Goal: Use online tool/utility: Utilize a website feature to perform a specific function

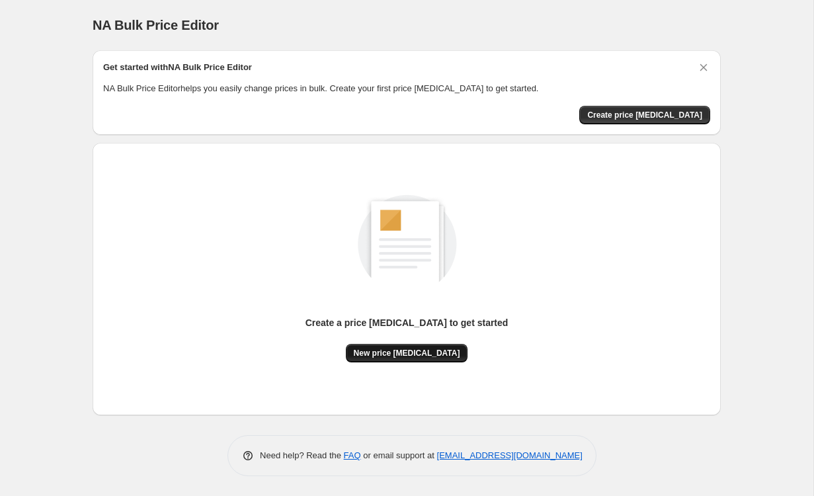
click at [417, 348] on span "New price change job" at bounding box center [407, 353] width 106 height 11
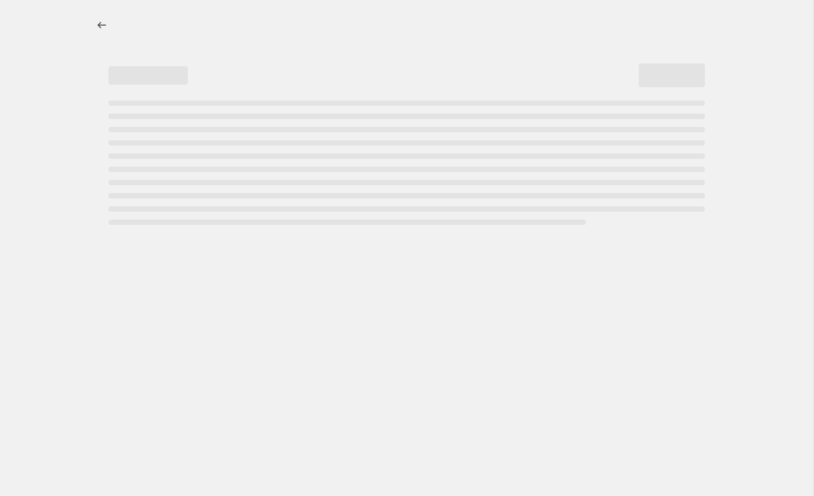
select select "percentage"
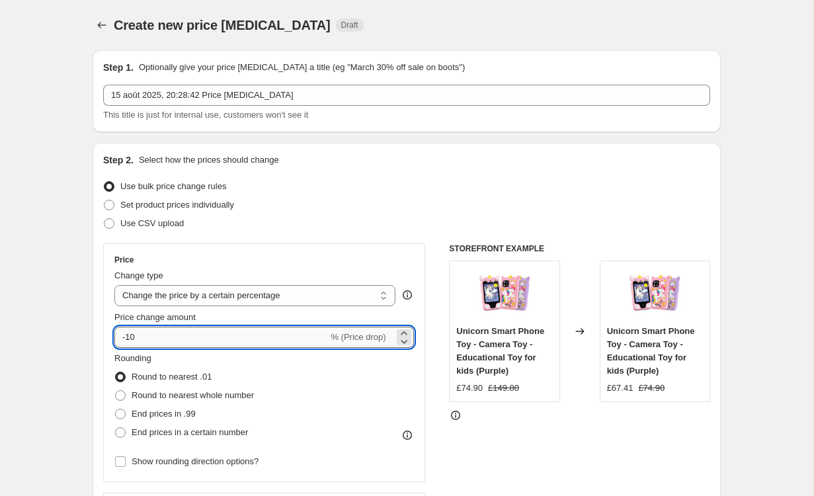
click at [231, 339] on input "-10" at bounding box center [221, 337] width 214 height 21
type input "-1"
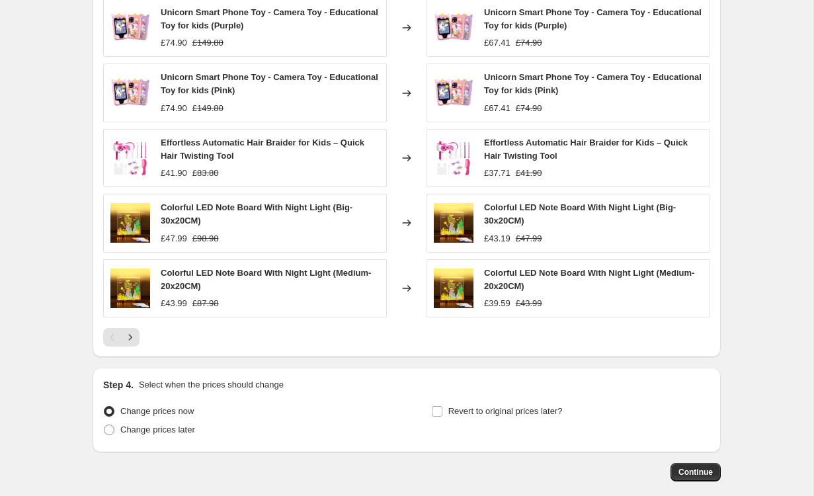
scroll to position [847, 0]
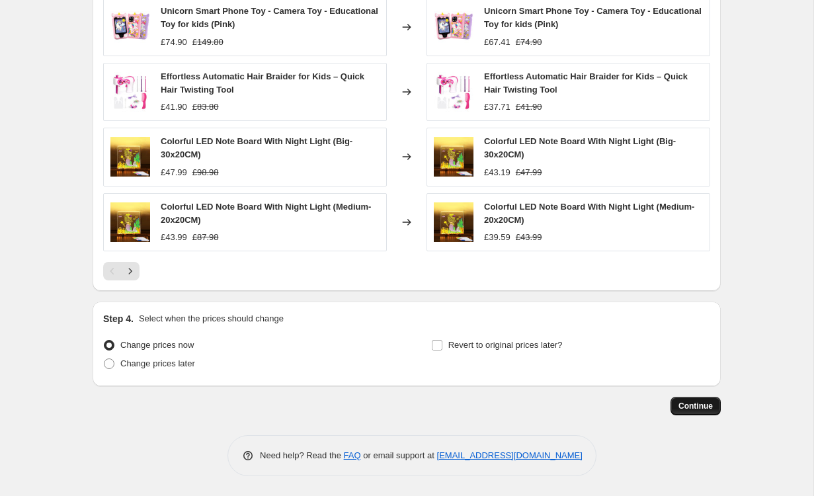
type input "-50"
click at [688, 412] on button "Continue" at bounding box center [696, 406] width 50 height 19
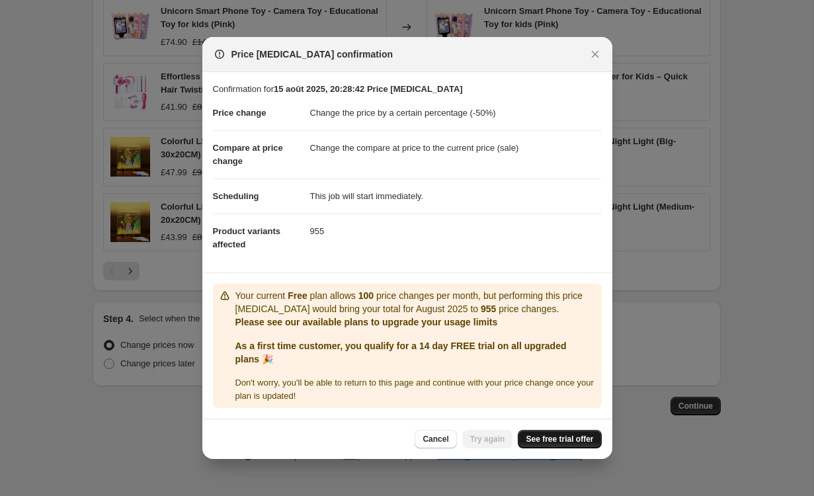
click at [544, 440] on span "See free trial offer" at bounding box center [559, 439] width 67 height 11
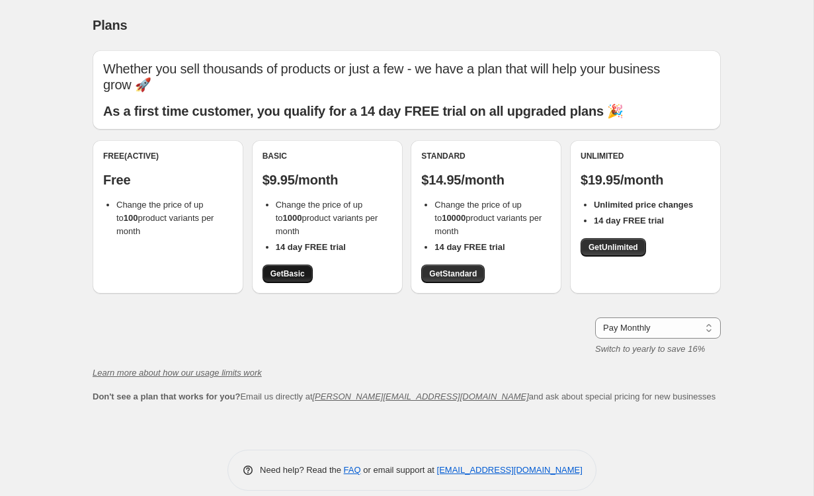
click at [294, 268] on span "Get Basic" at bounding box center [287, 273] width 34 height 11
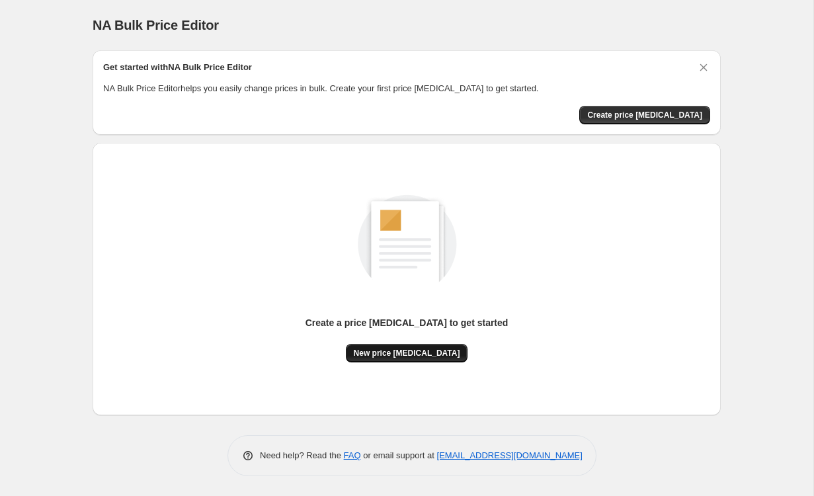
click at [412, 350] on span "New price [MEDICAL_DATA]" at bounding box center [407, 353] width 106 height 11
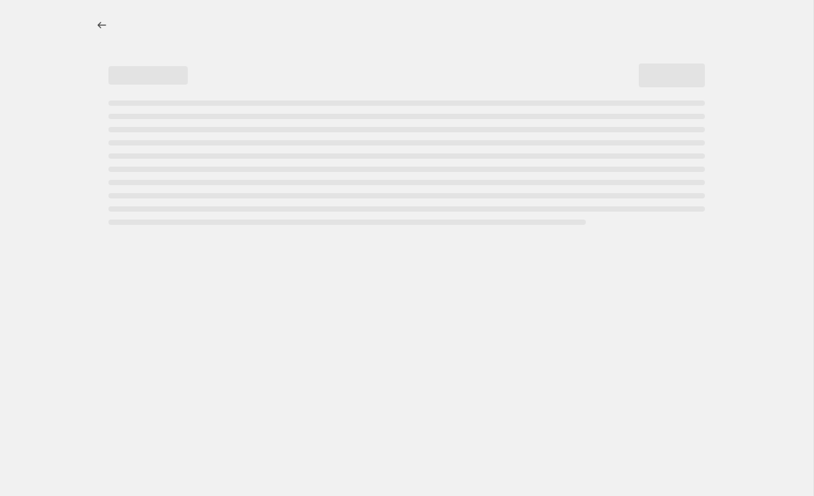
select select "percentage"
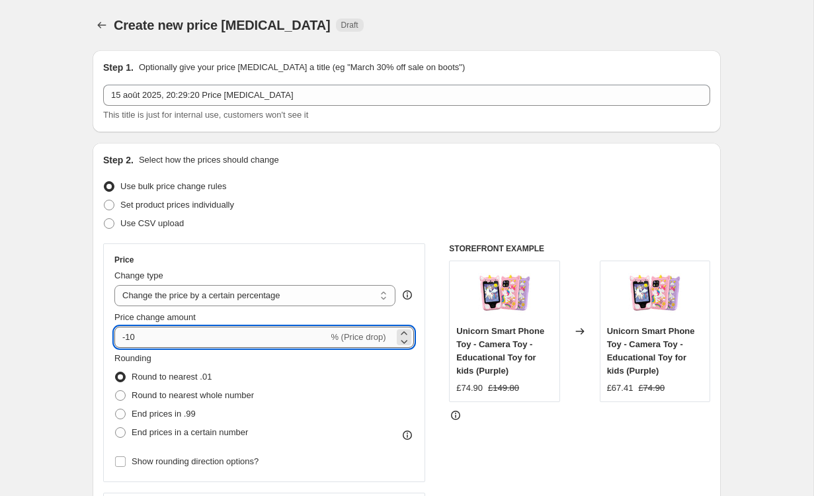
click at [252, 339] on input "-10" at bounding box center [221, 337] width 214 height 21
type input "-1"
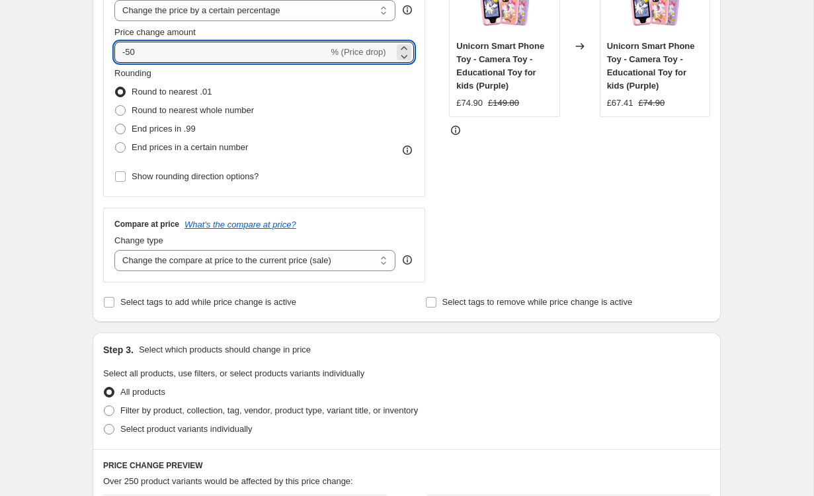
scroll to position [371, 0]
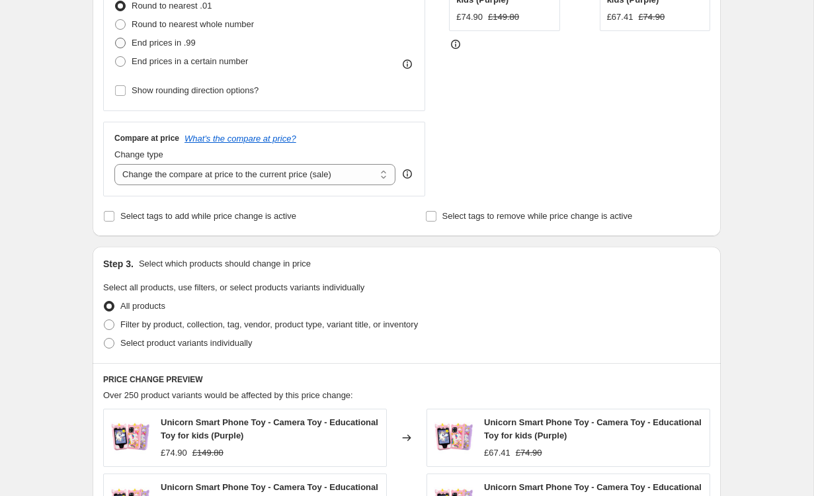
type input "-50"
click at [179, 42] on span "End prices in .99" at bounding box center [164, 43] width 64 height 10
click at [116, 38] on input "End prices in .99" at bounding box center [115, 38] width 1 height 1
radio input "true"
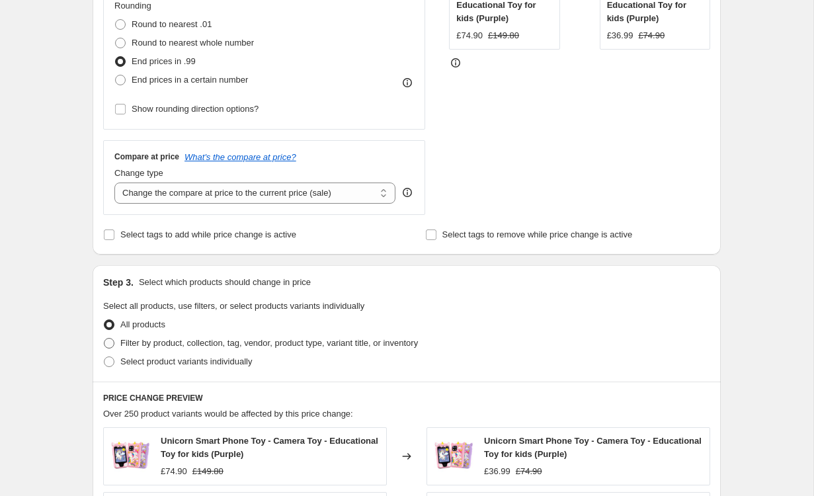
scroll to position [847, 0]
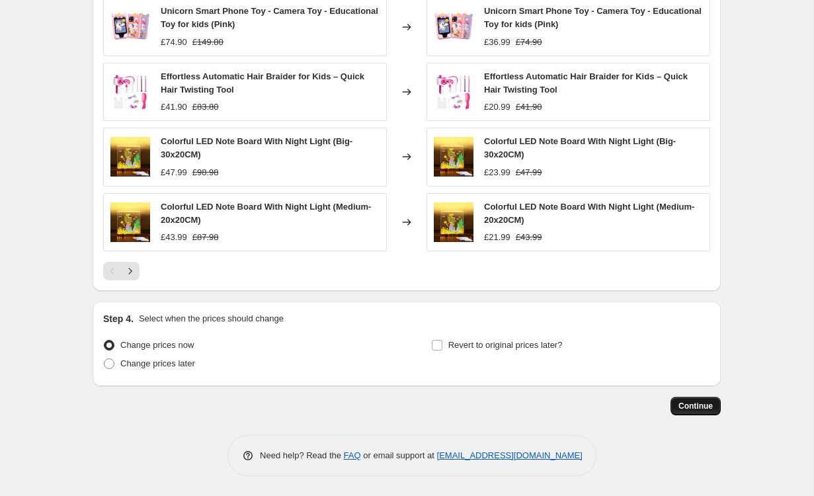
click at [688, 404] on span "Continue" at bounding box center [696, 406] width 34 height 11
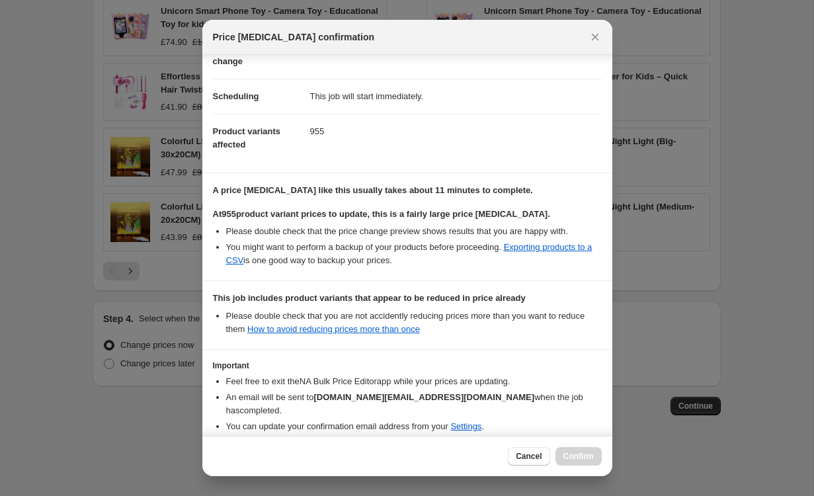
scroll to position [134, 0]
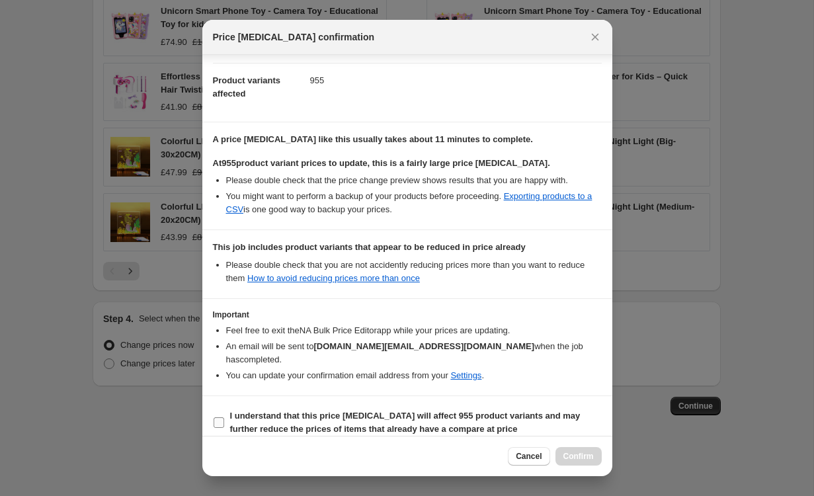
click at [323, 411] on b "I understand that this price change job will affect 955 product variants and ma…" at bounding box center [405, 422] width 350 height 23
click at [224, 417] on input "I understand that this price change job will affect 955 product variants and ma…" at bounding box center [219, 422] width 11 height 11
checkbox input "true"
click at [574, 462] on button "Confirm" at bounding box center [579, 456] width 46 height 19
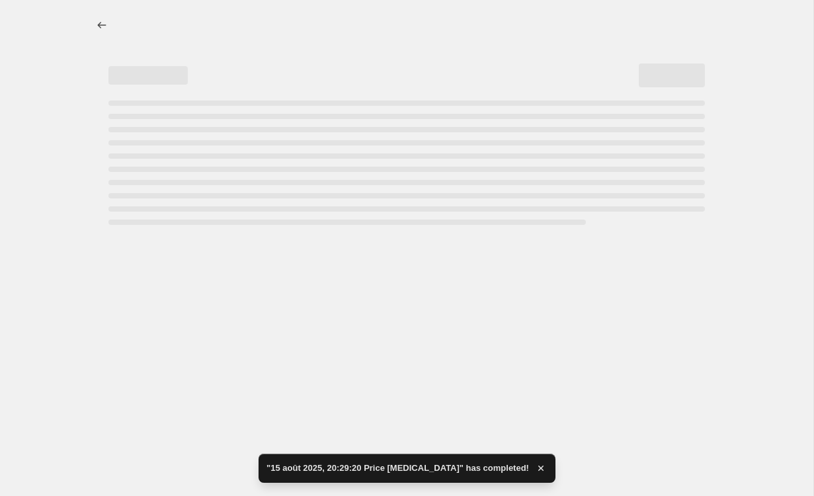
select select "percentage"
